Goal: Find specific page/section: Find specific page/section

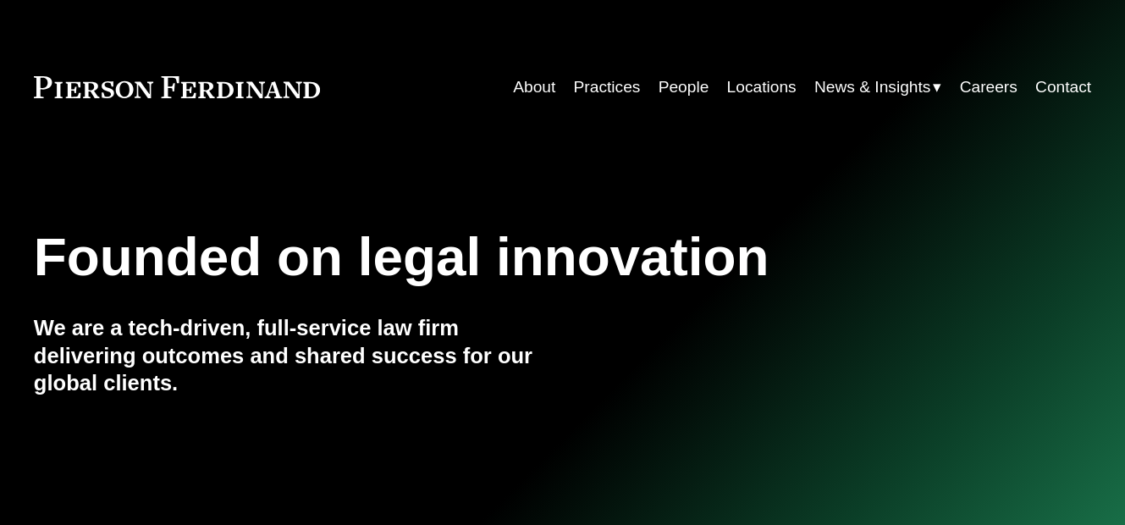
click at [686, 95] on link "People" at bounding box center [684, 87] width 51 height 32
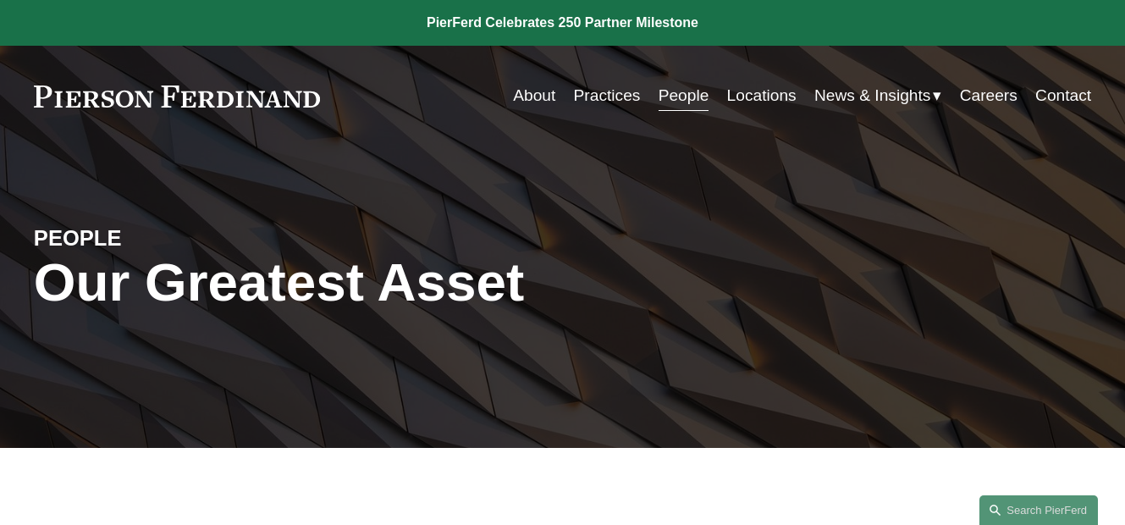
click at [661, 108] on link "People" at bounding box center [684, 96] width 51 height 32
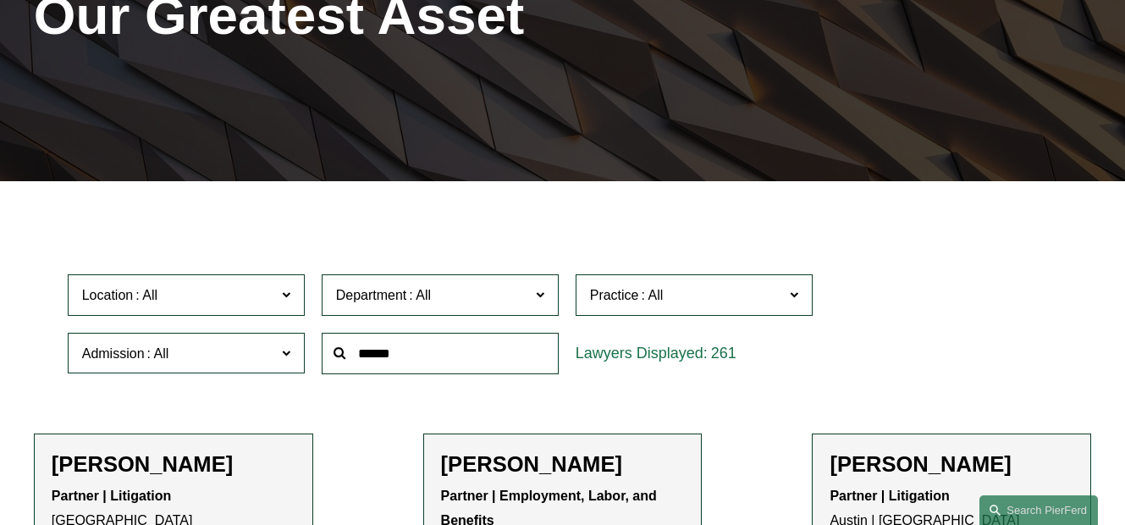
scroll to position [284, 0]
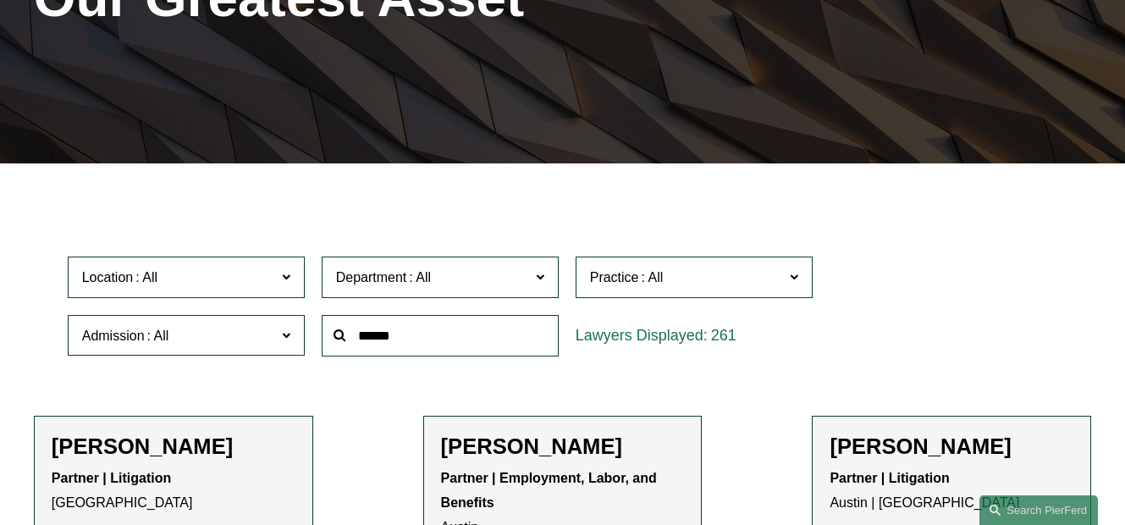
click at [429, 345] on input "text" at bounding box center [440, 335] width 237 height 41
type input "*****"
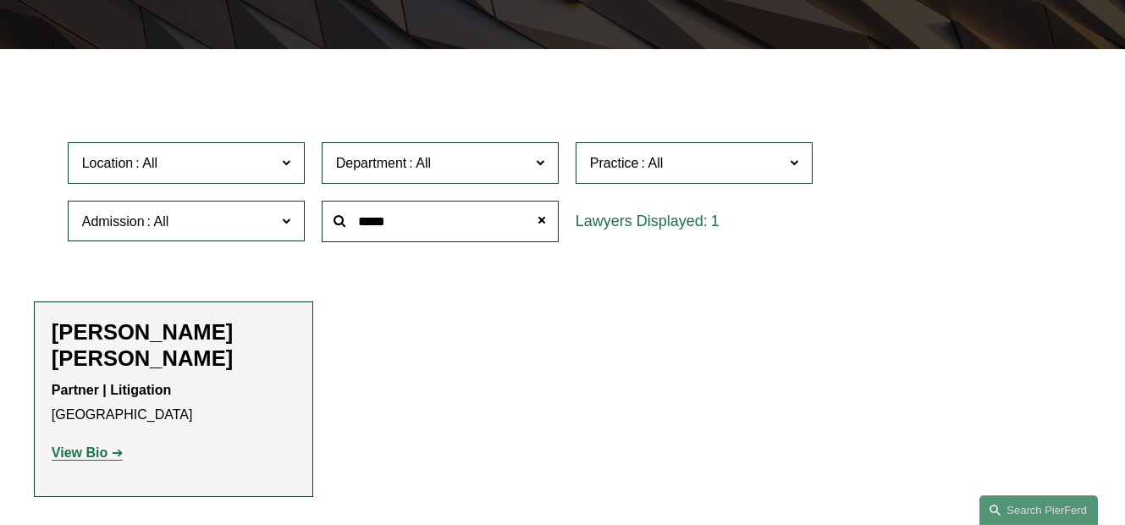
scroll to position [393, 0]
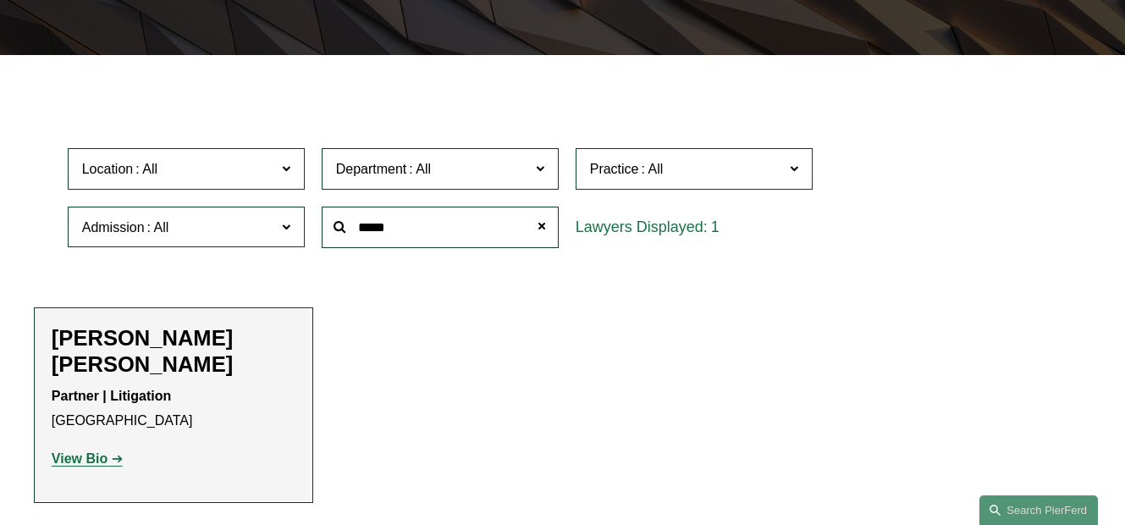
click at [102, 451] on strong "View Bio" at bounding box center [80, 458] width 56 height 14
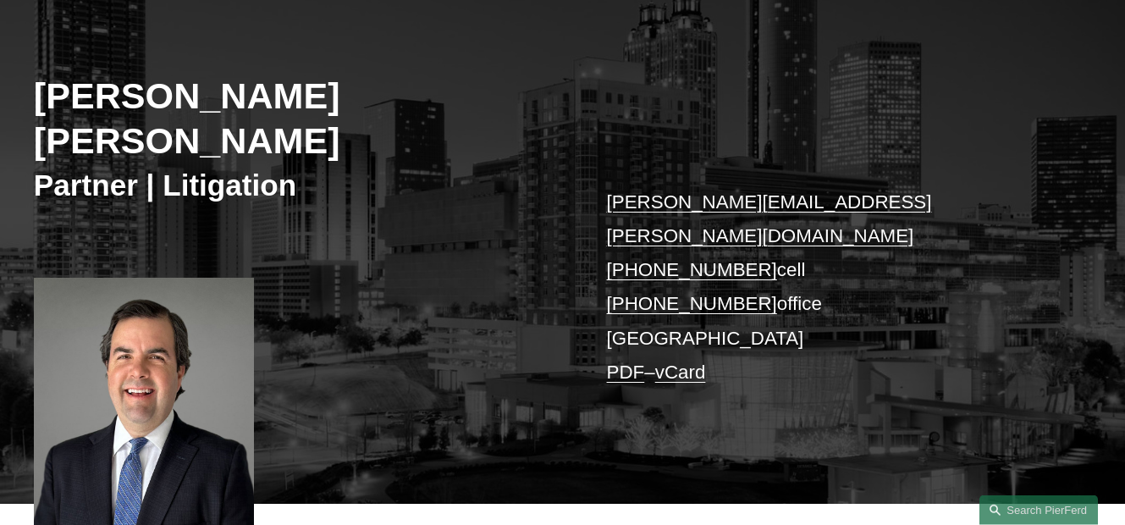
scroll to position [199, 0]
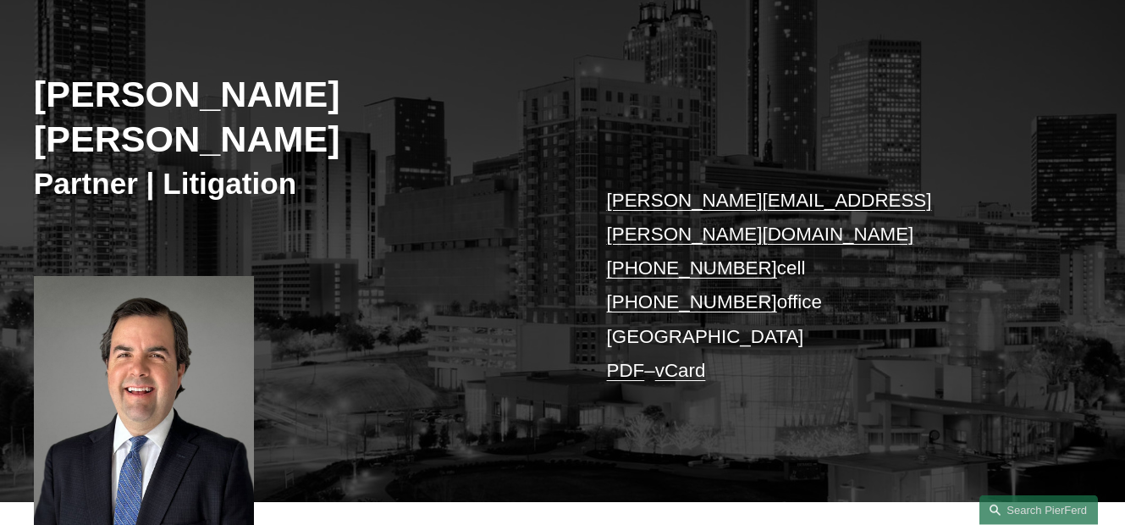
click at [127, 312] on div at bounding box center [144, 408] width 220 height 265
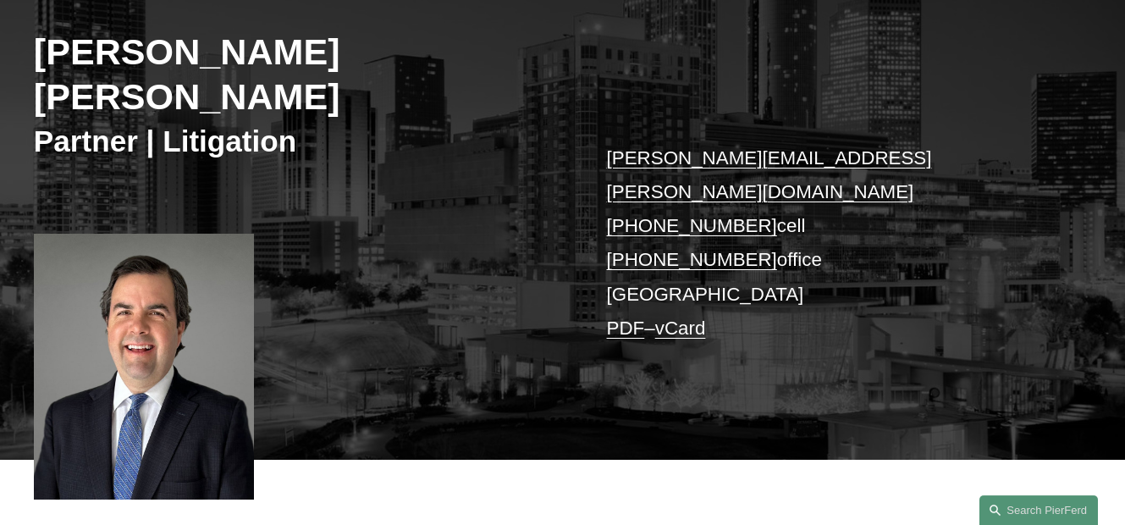
scroll to position [280, 0]
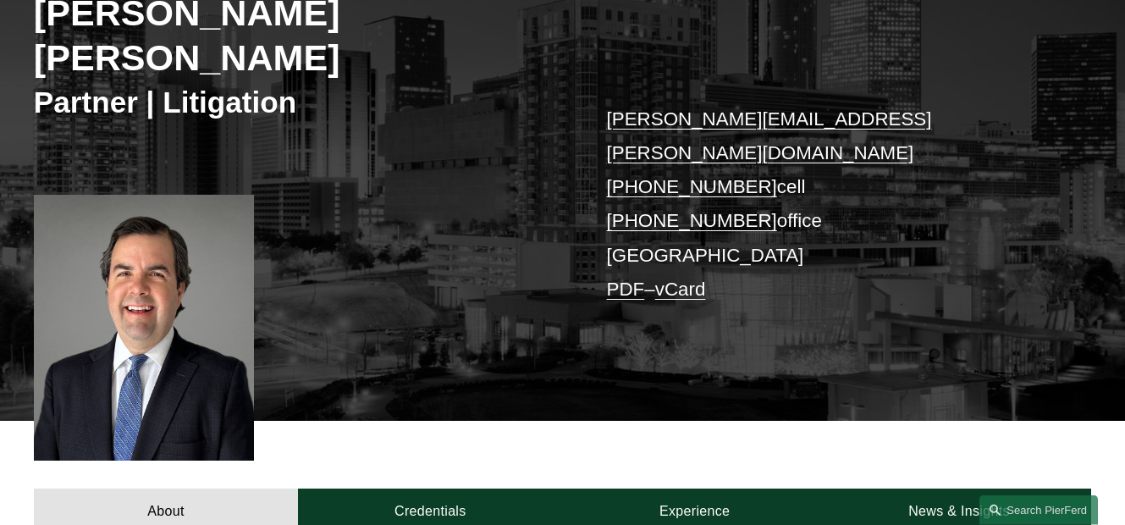
drag, startPoint x: 145, startPoint y: 272, endPoint x: 176, endPoint y: 249, distance: 38.8
